Goal: Communication & Community: Connect with others

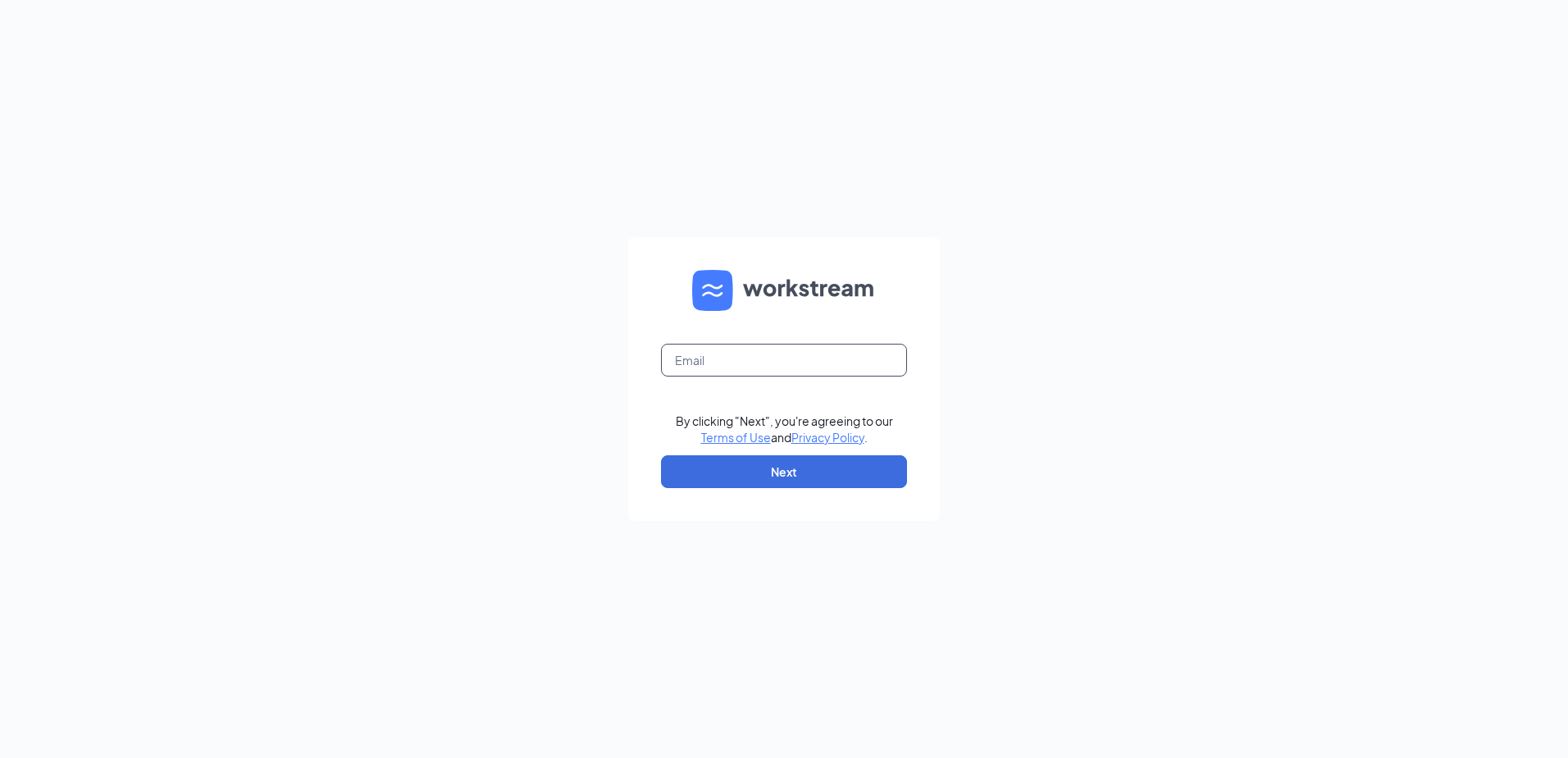
click at [699, 367] on input "text" at bounding box center [784, 360] width 246 height 33
type input "[EMAIL_ADDRESS][DOMAIN_NAME]"
click at [774, 472] on button "Next" at bounding box center [784, 471] width 246 height 33
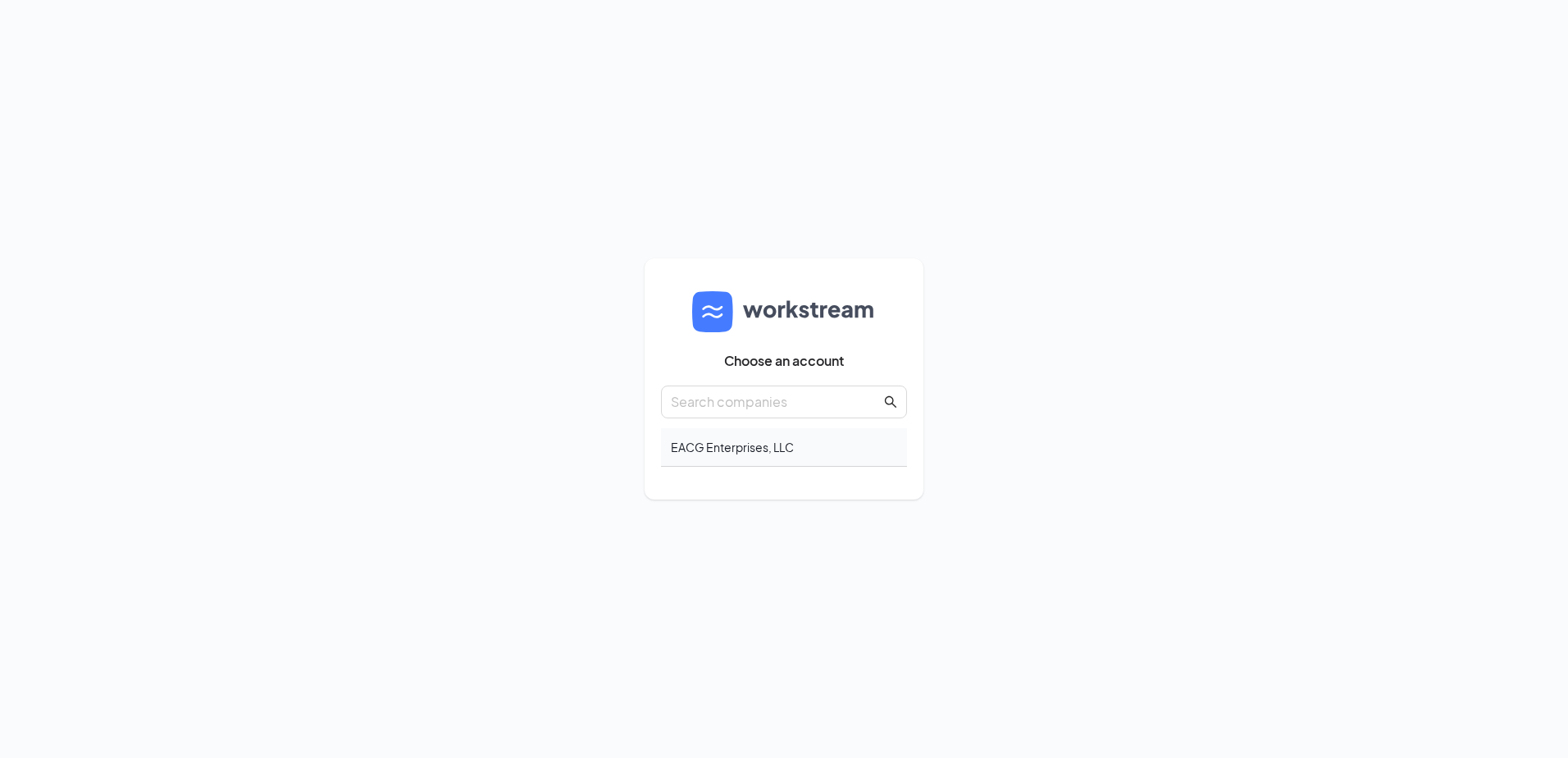
click at [734, 450] on div "EACG Enterprises, LLC" at bounding box center [784, 447] width 246 height 38
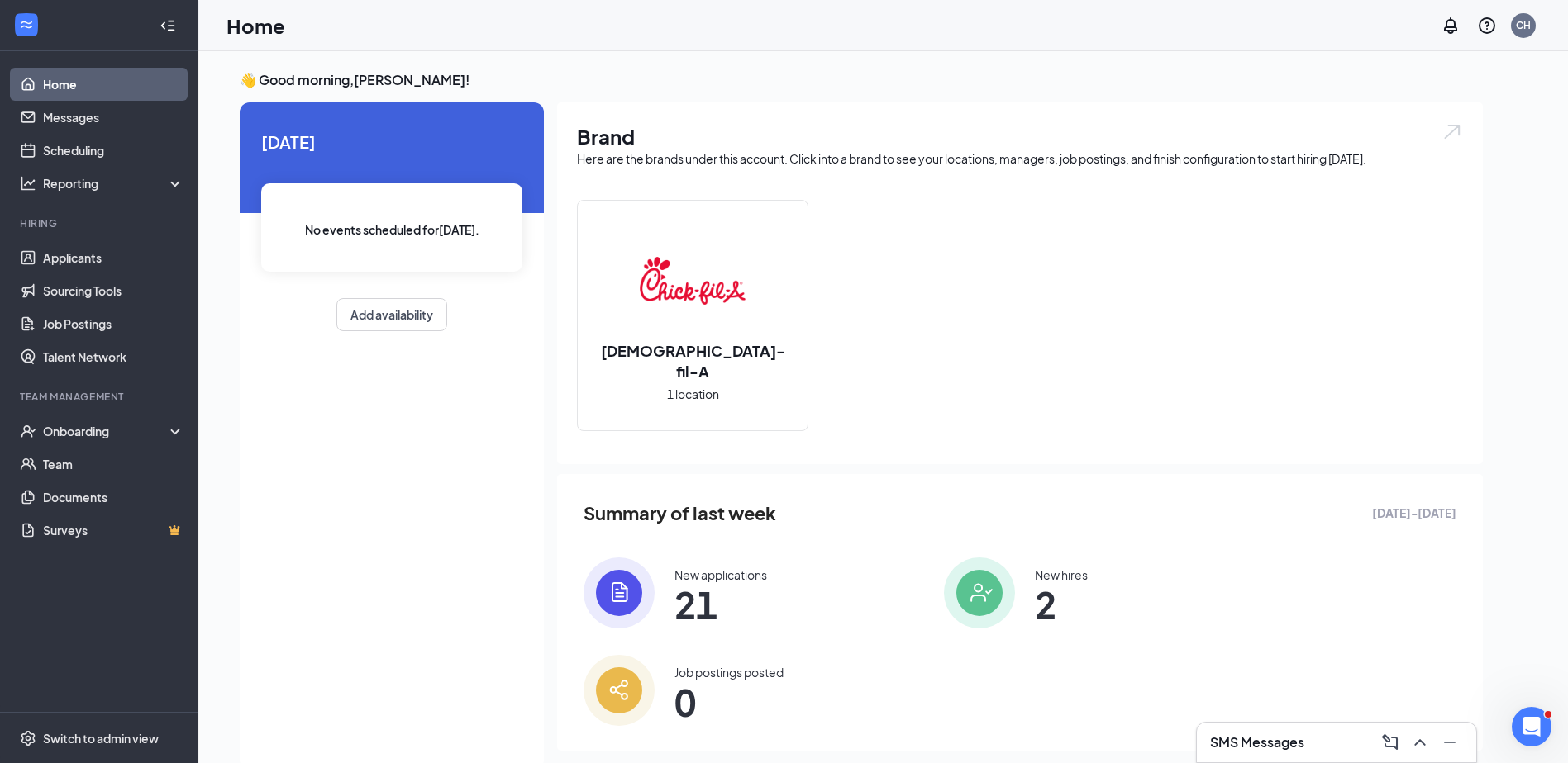
click at [685, 592] on span "21" at bounding box center [721, 605] width 93 height 30
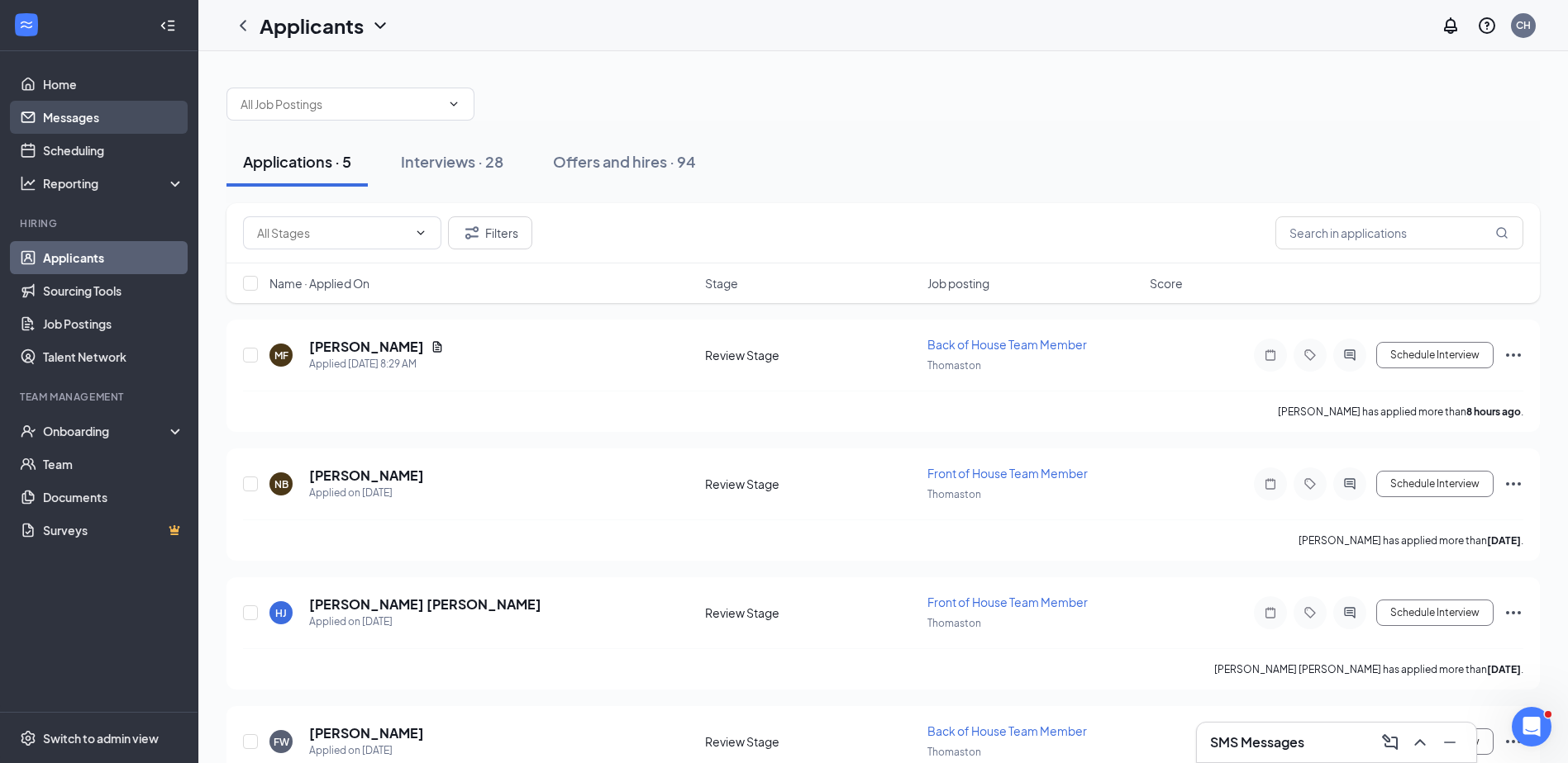
click at [66, 119] on link "Messages" at bounding box center [113, 117] width 141 height 33
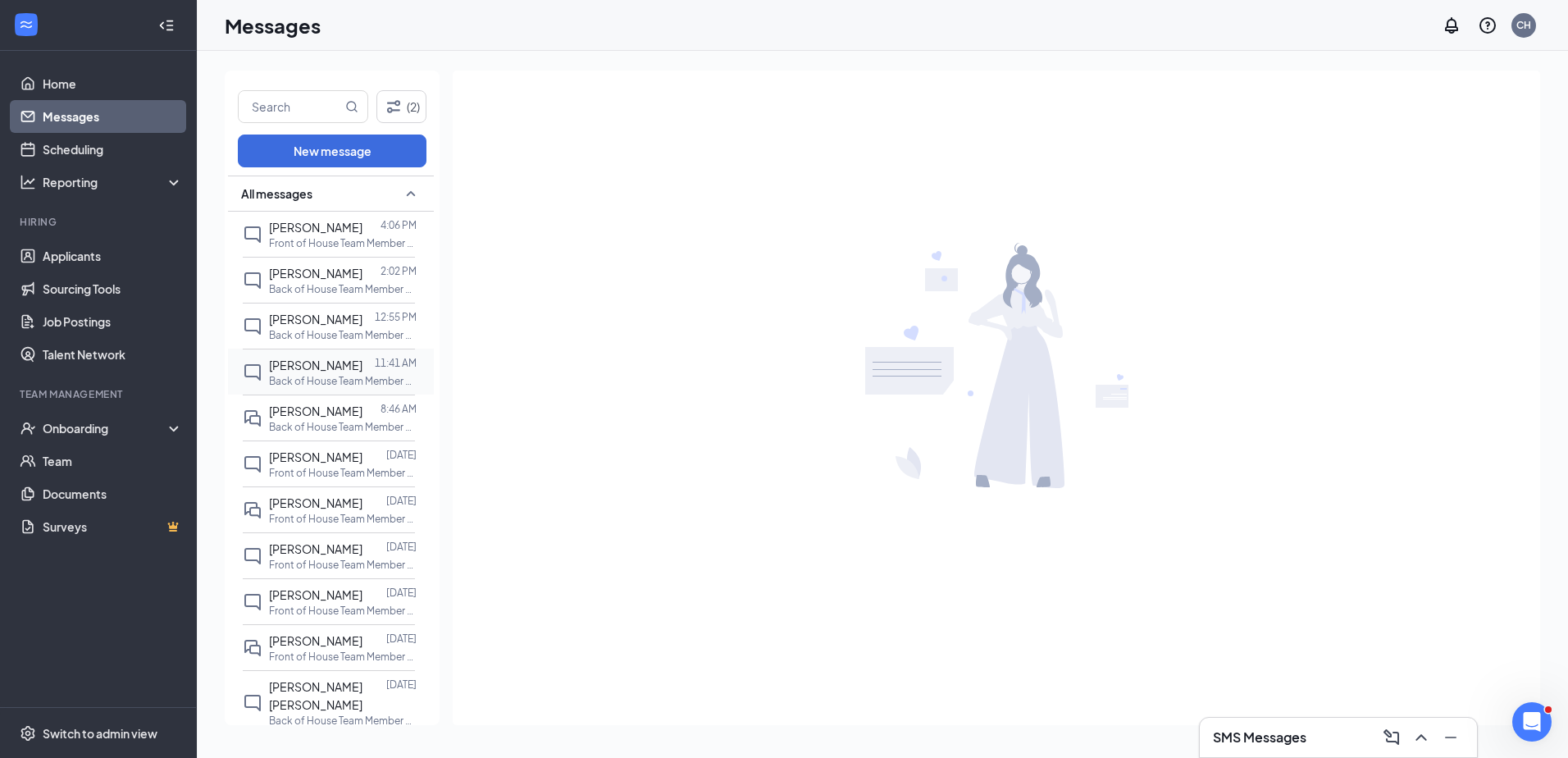
drag, startPoint x: 424, startPoint y: 251, endPoint x: 410, endPoint y: 373, distance: 122.8
click at [267, 117] on input "text" at bounding box center [291, 106] width 104 height 31
type input "trinity"
click at [369, 150] on button "New message" at bounding box center [332, 151] width 189 height 33
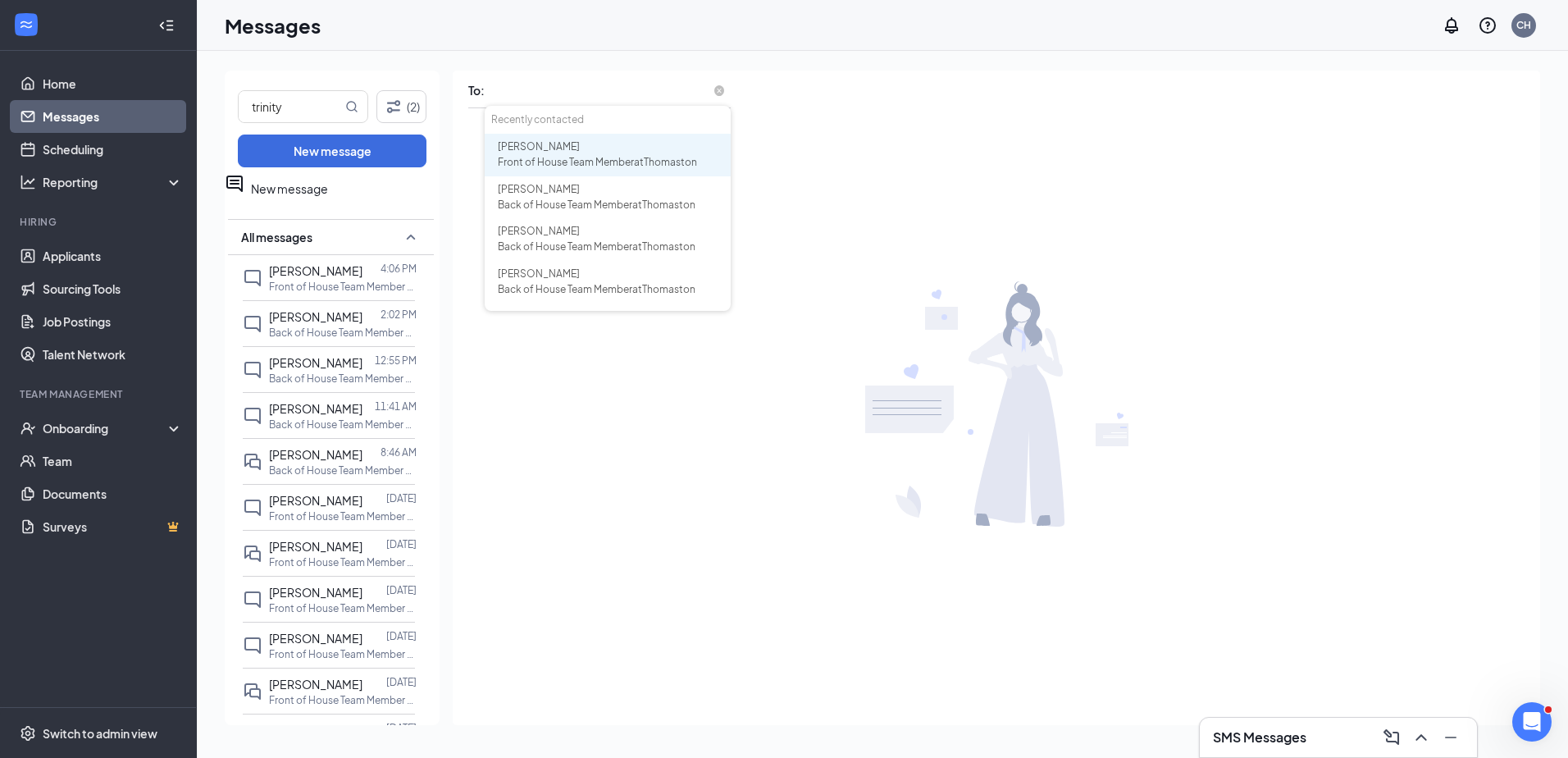
click at [563, 83] on input "text" at bounding box center [607, 91] width 246 height 23
type input "trinity"
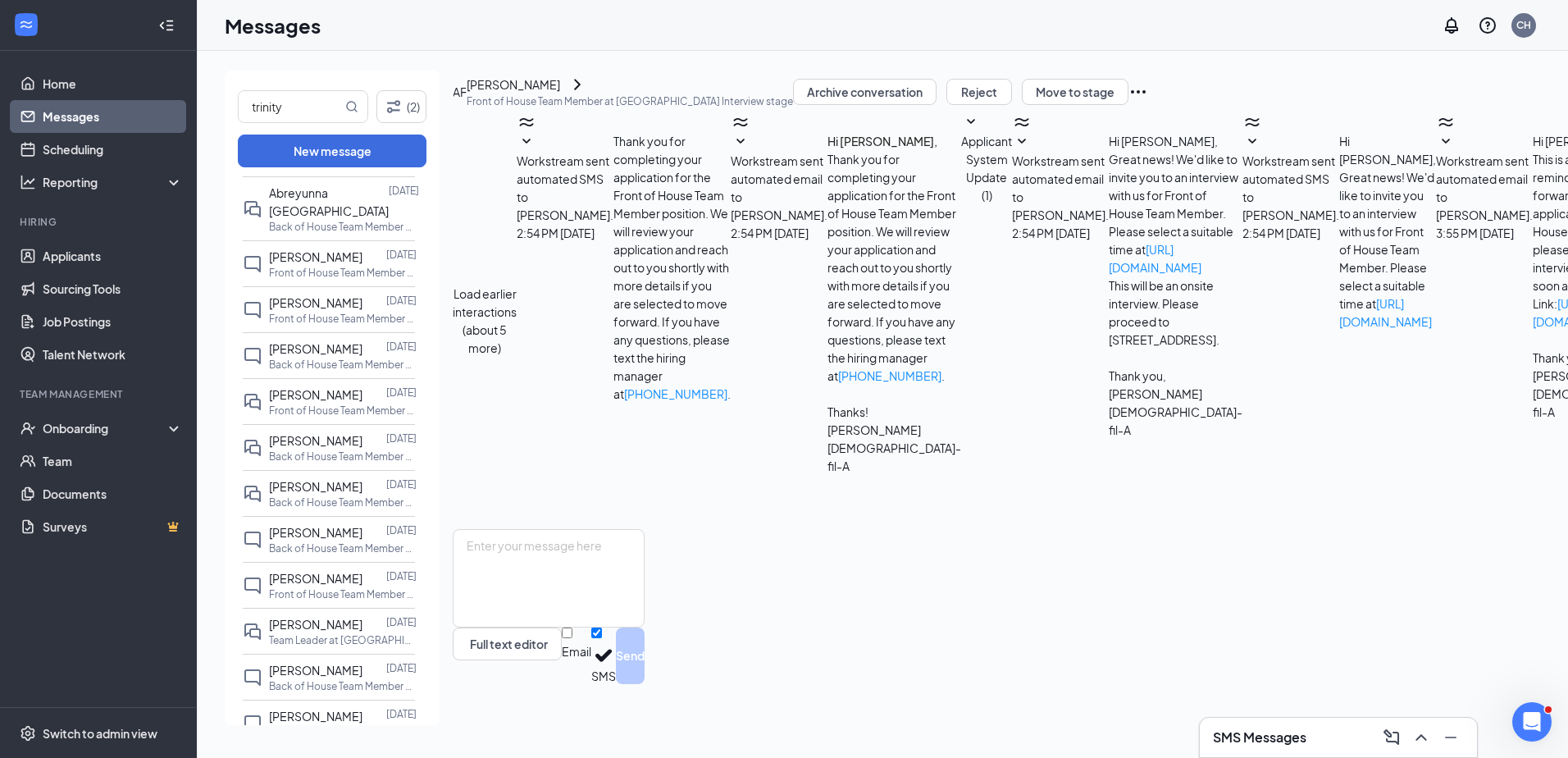
scroll to position [1113, 0]
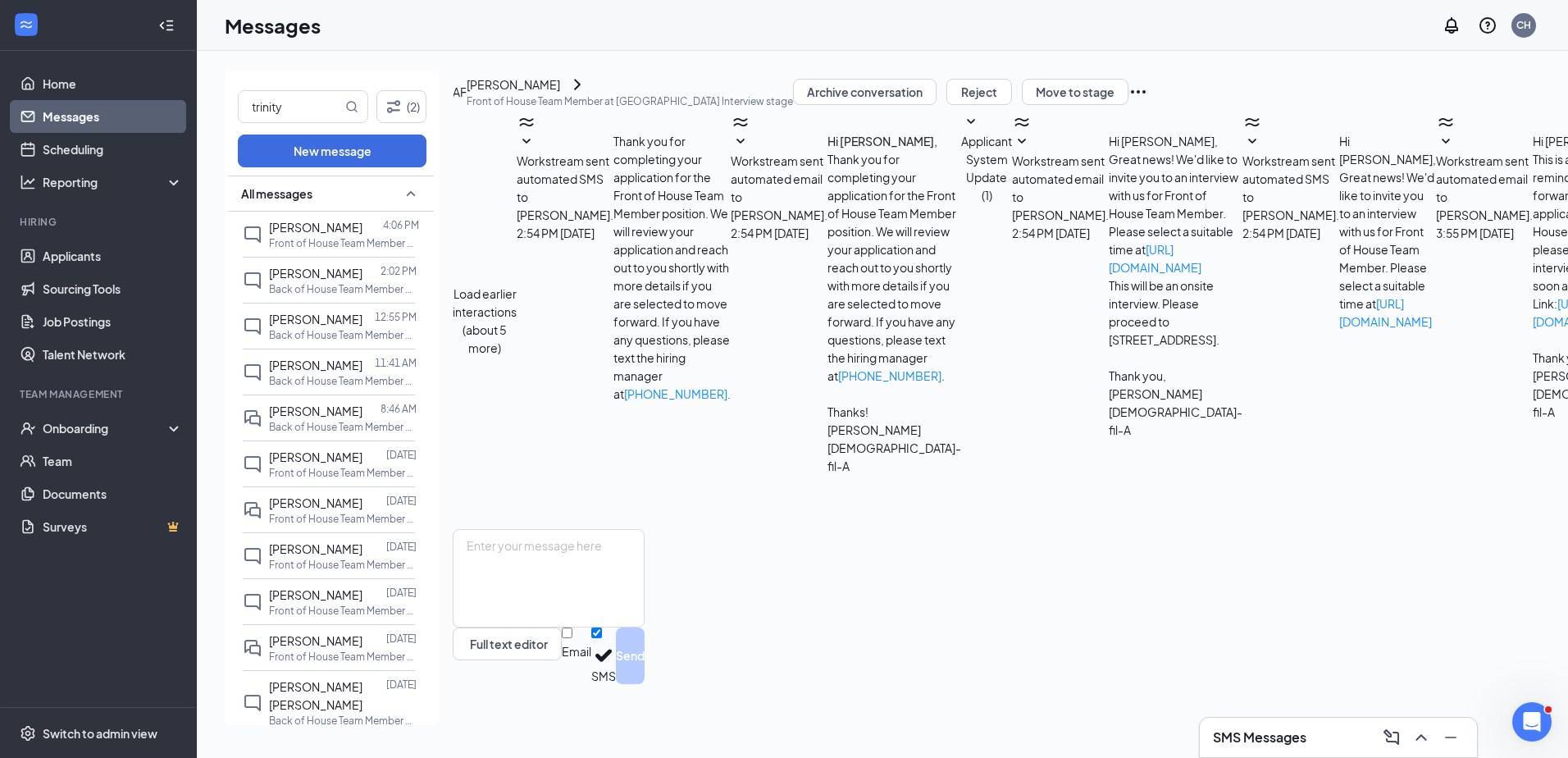
drag, startPoint x: 424, startPoint y: 229, endPoint x: 461, endPoint y: 533, distance: 306.2
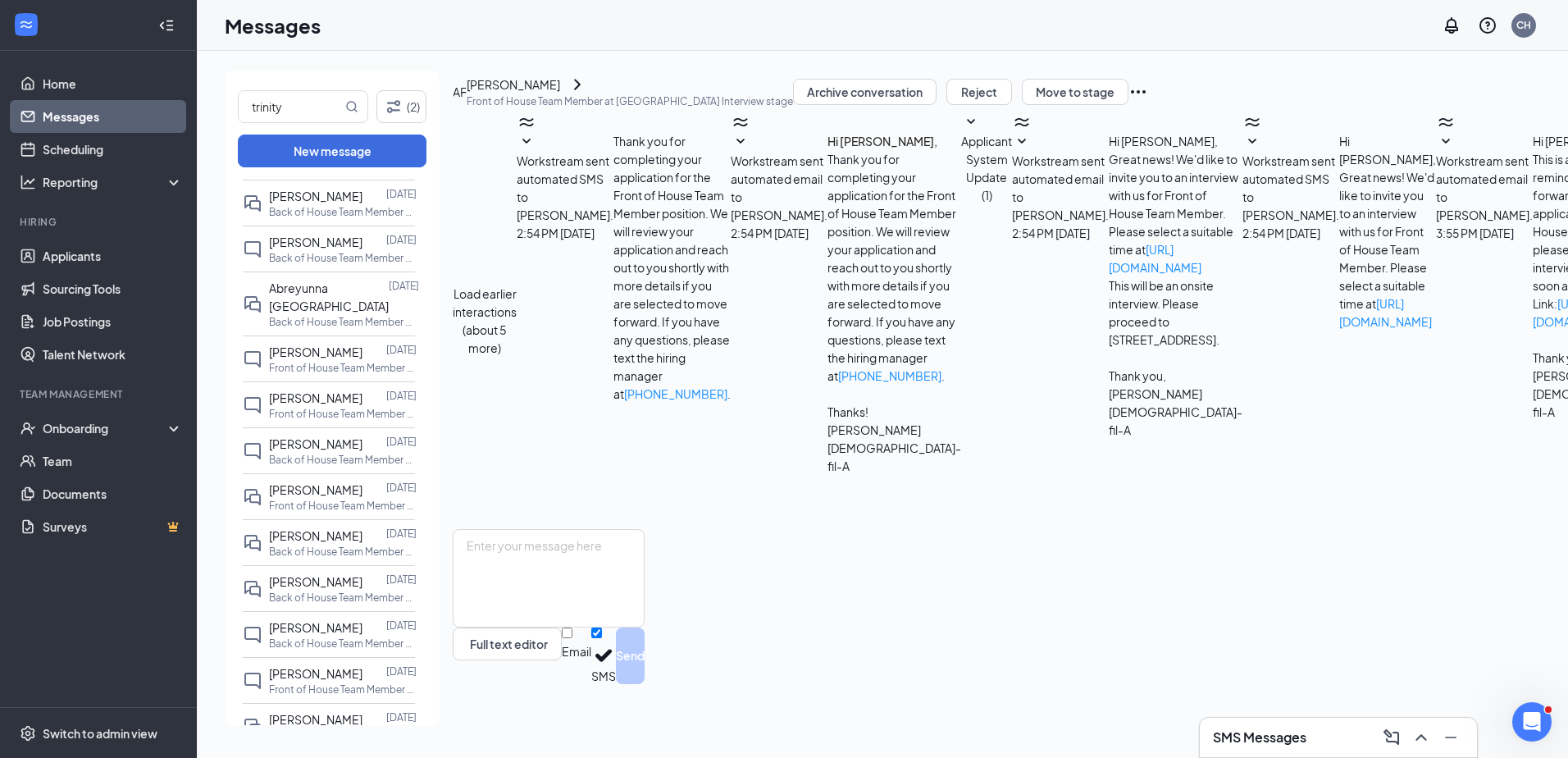
scroll to position [1006, 0]
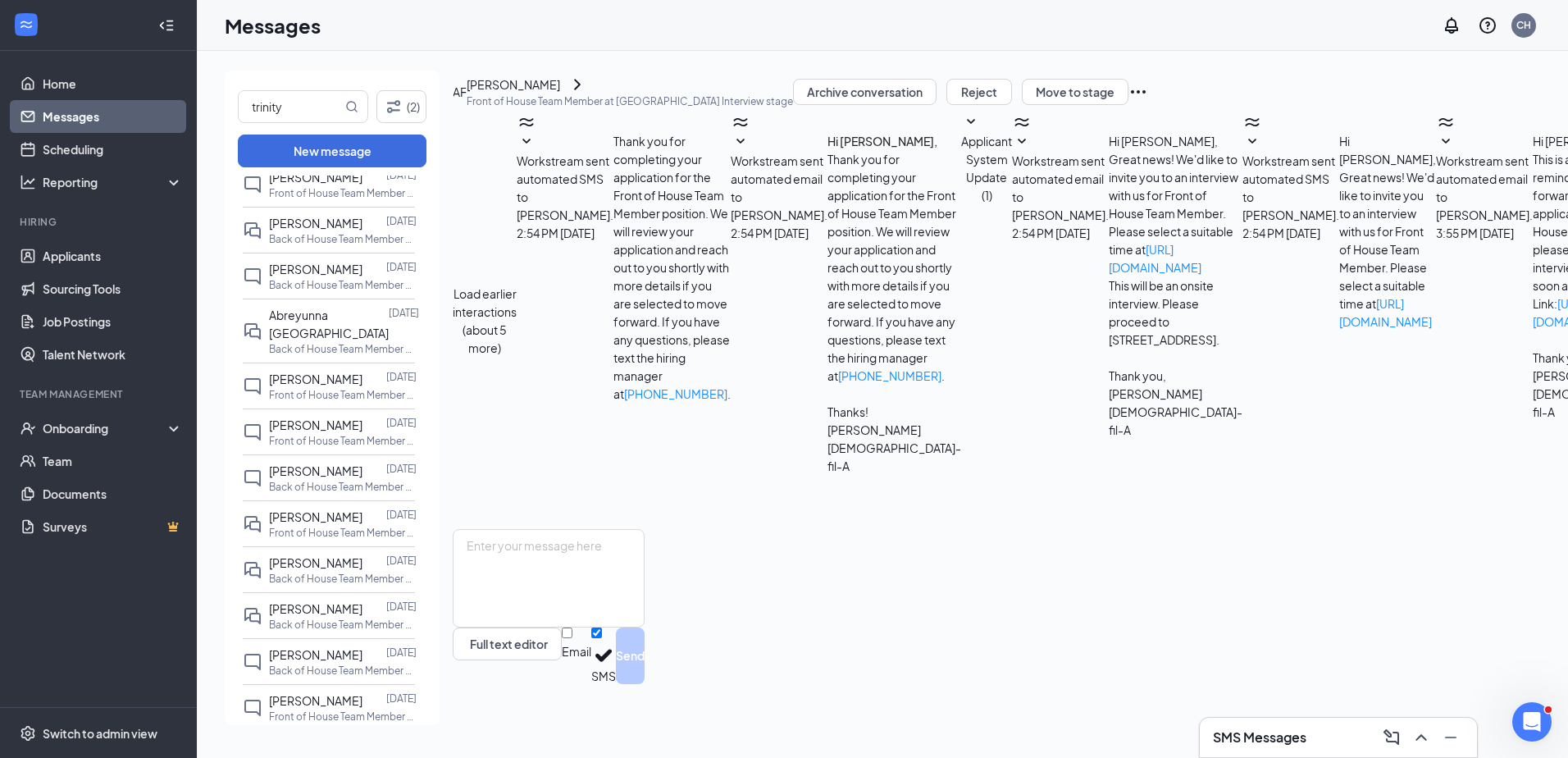
click at [1075, 57] on div "trinity (2) New message All messages Amanda Foster-Butner 4:06 PM Front of Hous…" at bounding box center [1317, 405] width 2241 height 708
click at [355, 149] on button "New message" at bounding box center [332, 151] width 189 height 33
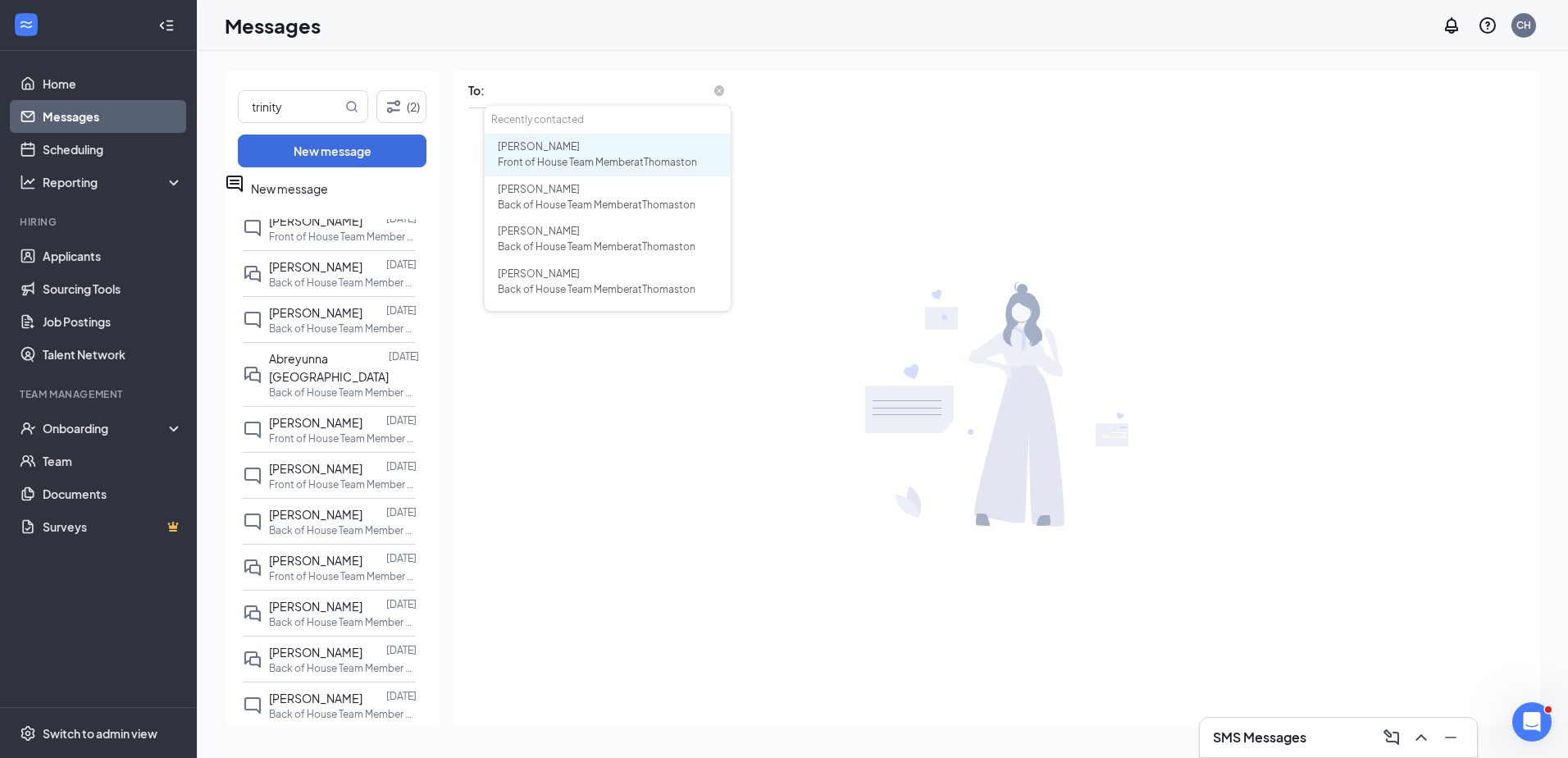
click at [514, 82] on input "text" at bounding box center [607, 91] width 246 height 23
type input "trinity"
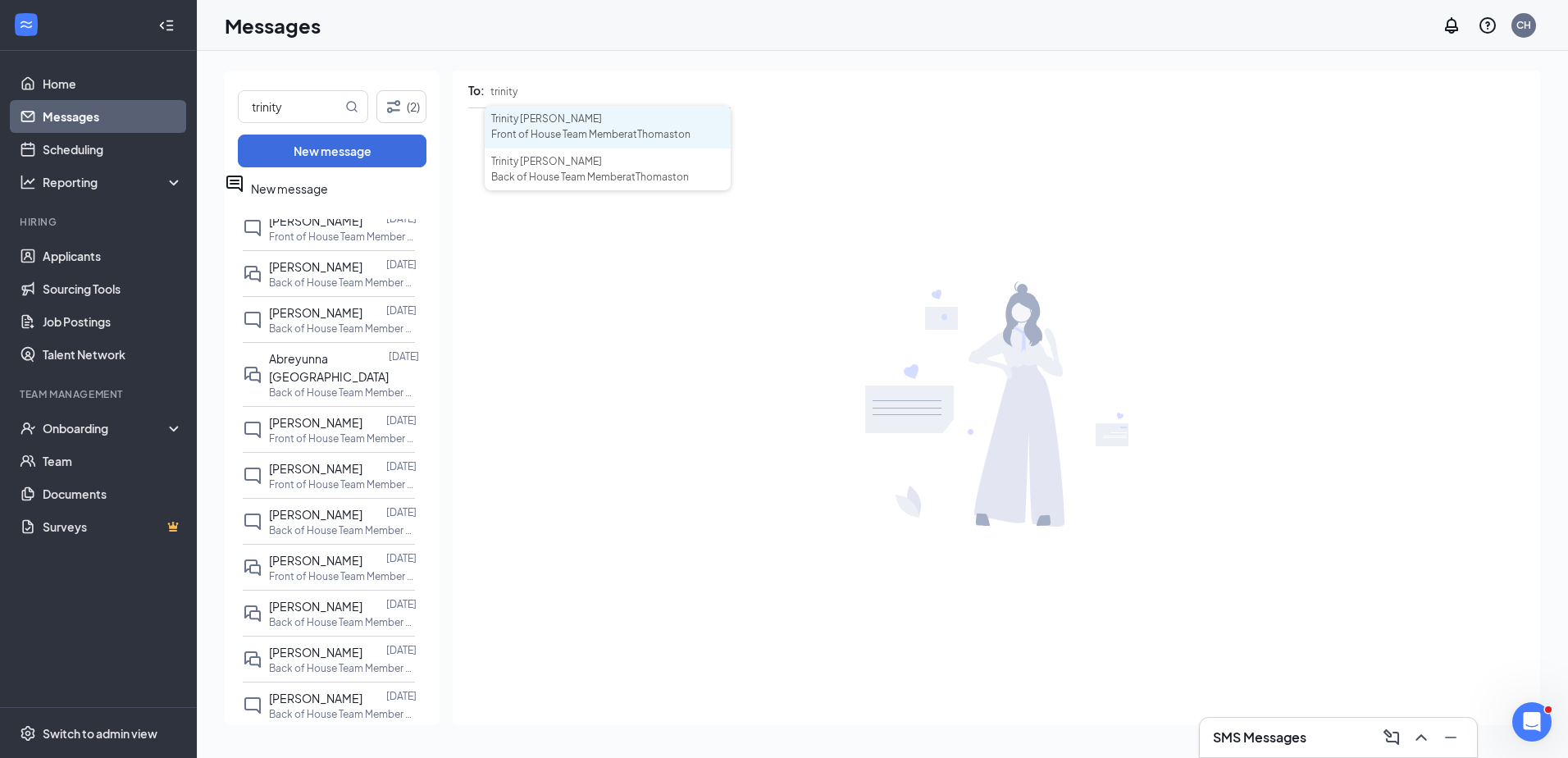
click at [548, 121] on span "Trinity Lyons" at bounding box center [547, 118] width 111 height 12
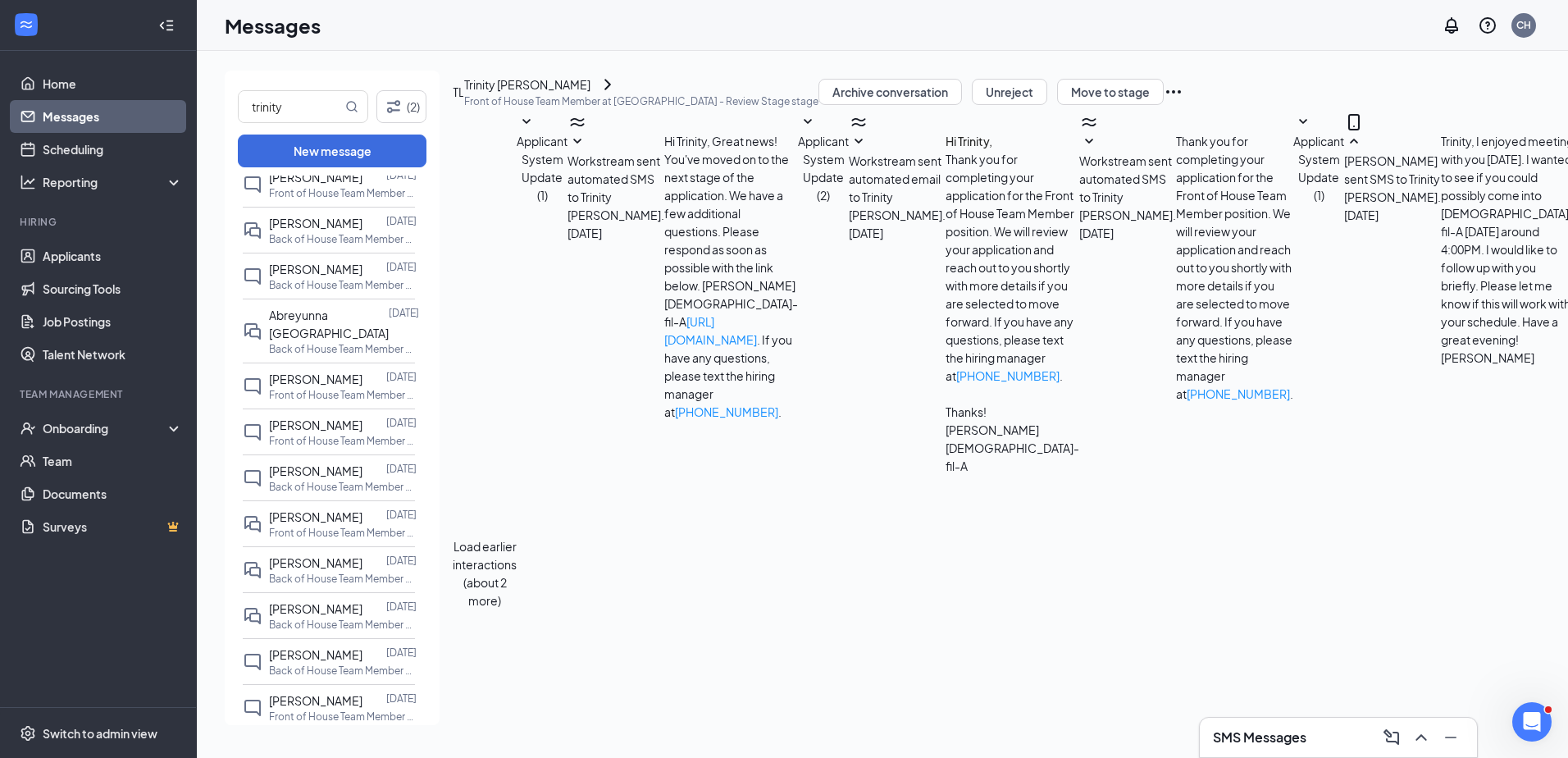
scroll to position [592, 0]
